Goal: Information Seeking & Learning: Learn about a topic

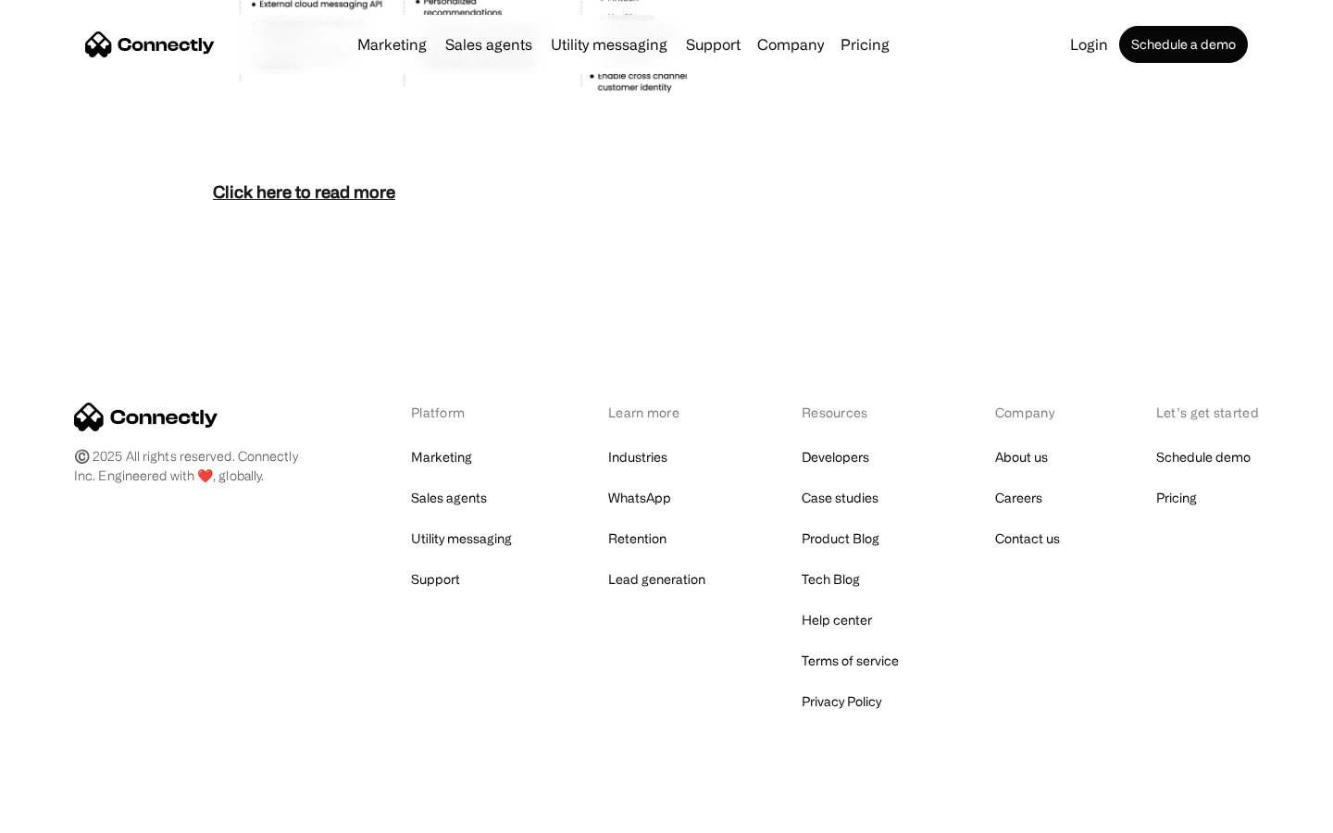
scroll to position [8027, 0]
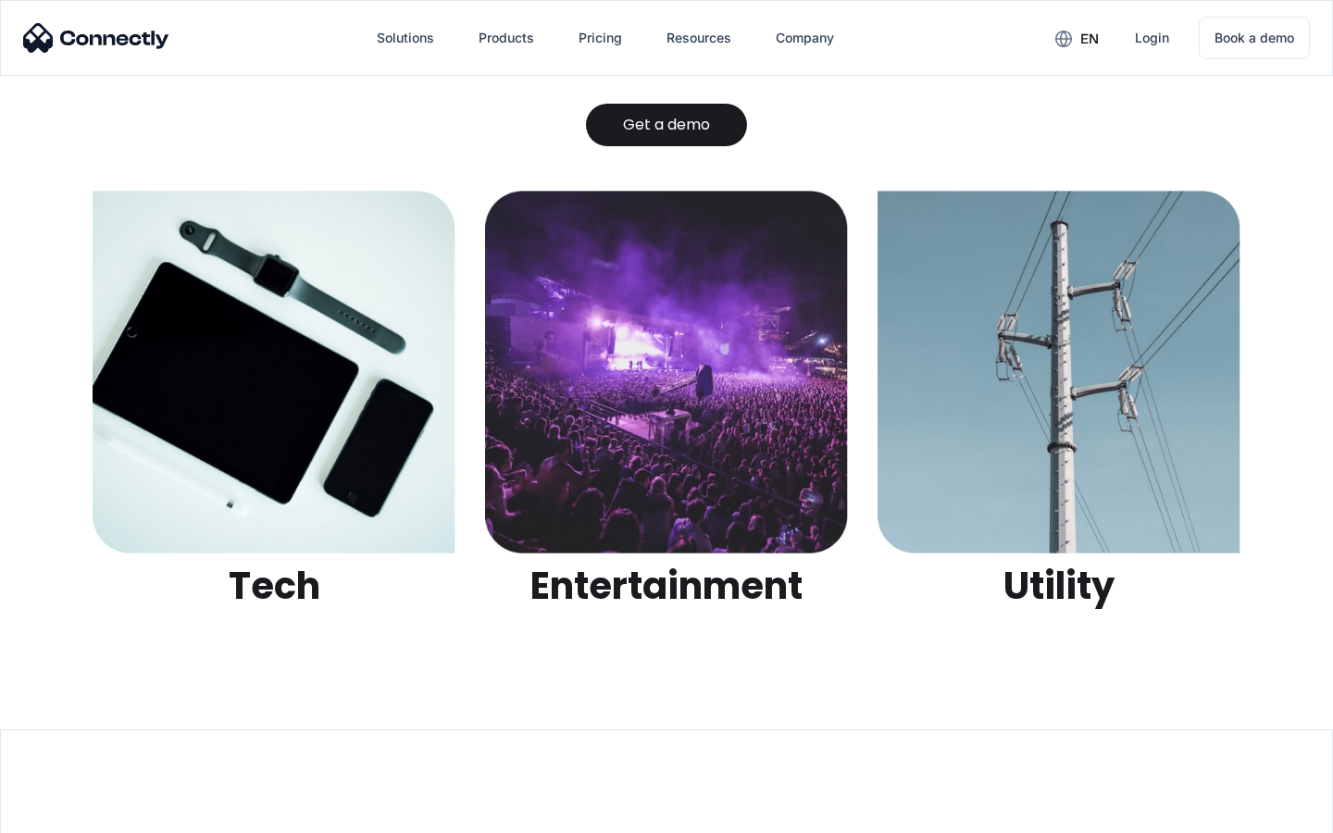
scroll to position [5841, 0]
